Goal: Task Accomplishment & Management: Use online tool/utility

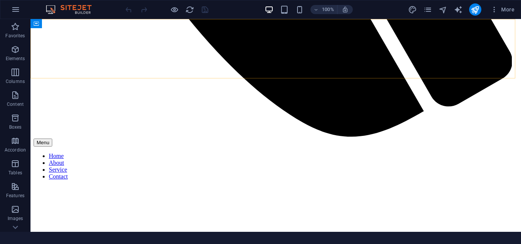
scroll to position [4015, 0]
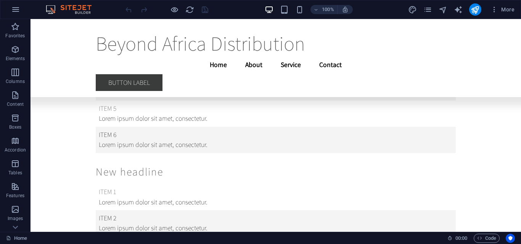
scroll to position [11033, 0]
